Goal: Task Accomplishment & Management: Use online tool/utility

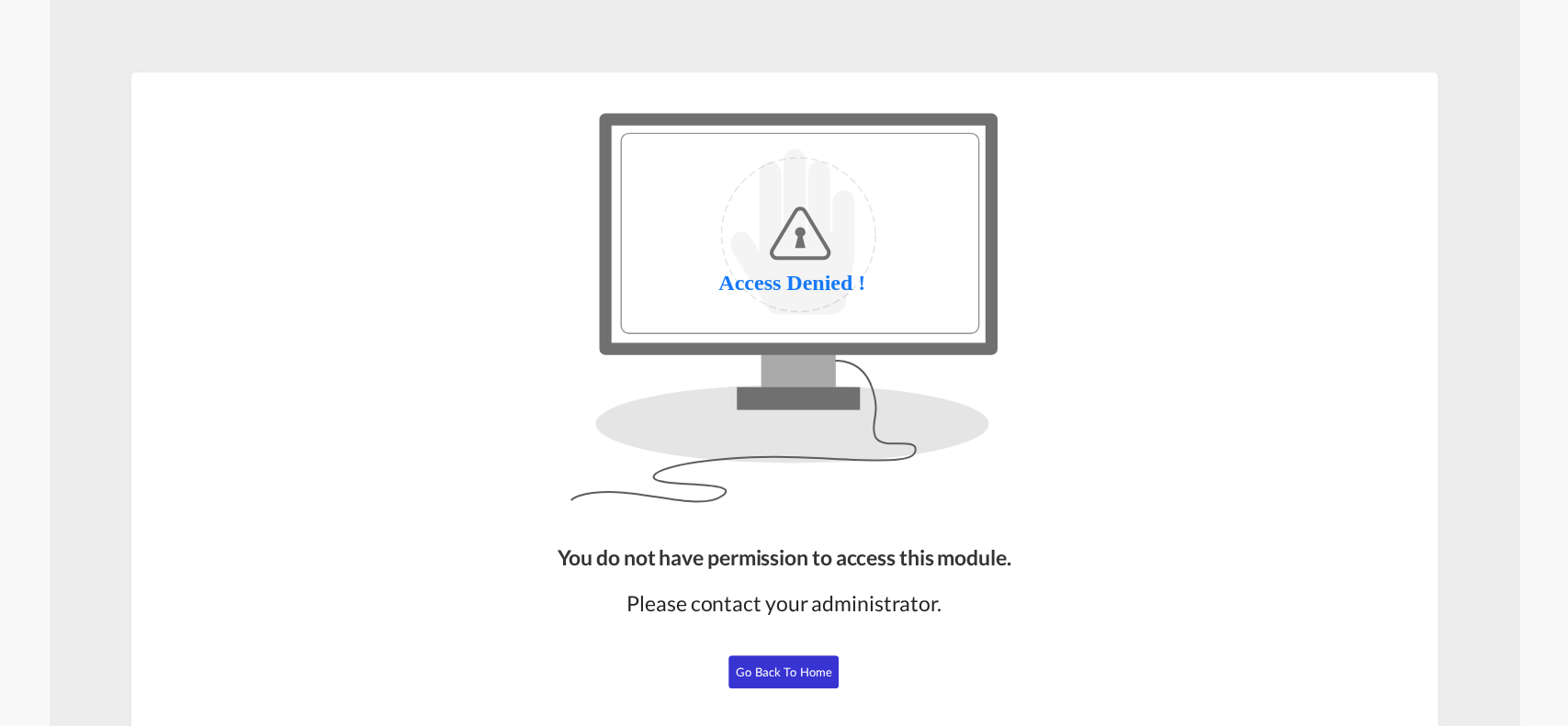
click at [771, 669] on span "Go Back to Home" at bounding box center [783, 671] width 97 height 15
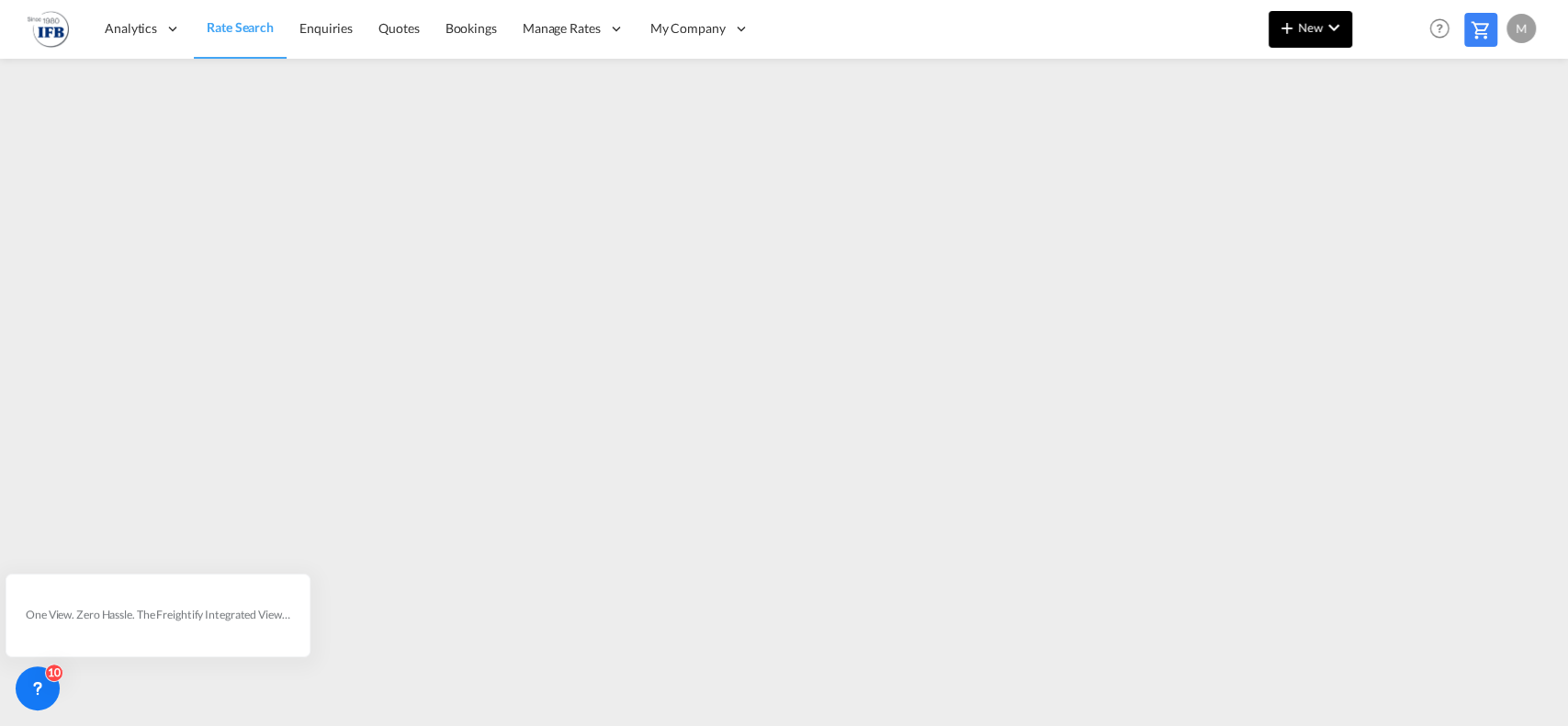
click at [1325, 33] on md-icon "icon-chevron-down" at bounding box center [1333, 27] width 22 height 22
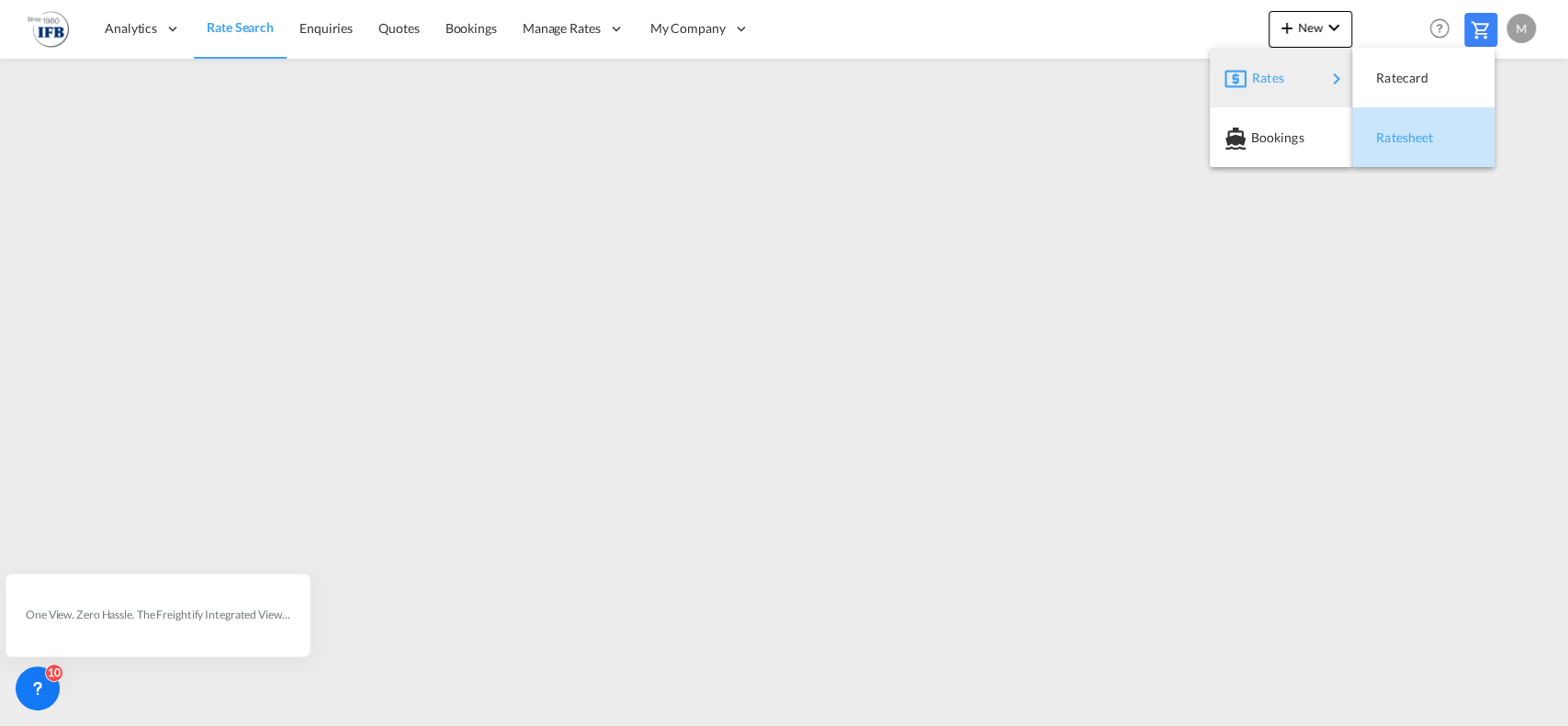
click at [1395, 134] on span "Ratesheet" at bounding box center [1386, 137] width 20 height 37
